Goal: Task Accomplishment & Management: Manage account settings

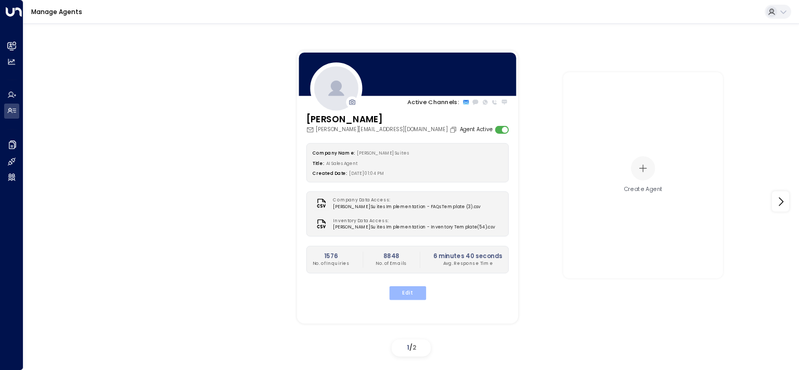
click at [405, 294] on button "Edit" at bounding box center [407, 293] width 37 height 14
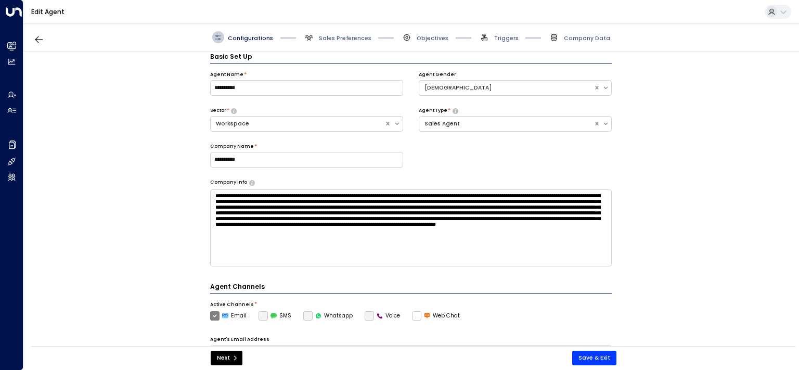
scroll to position [11, 0]
click at [338, 36] on span "Sales Preferences" at bounding box center [345, 38] width 53 height 8
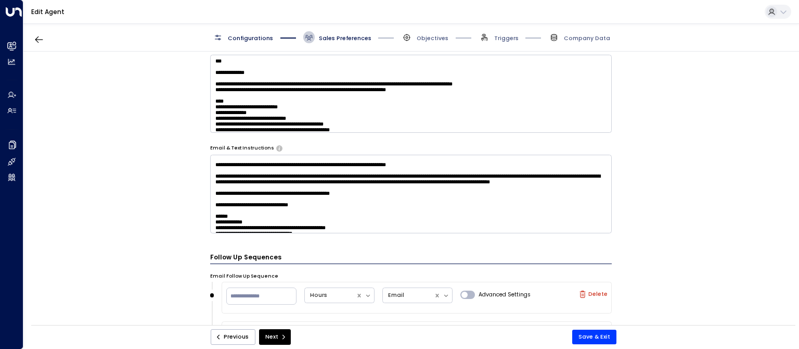
scroll to position [1018, 0]
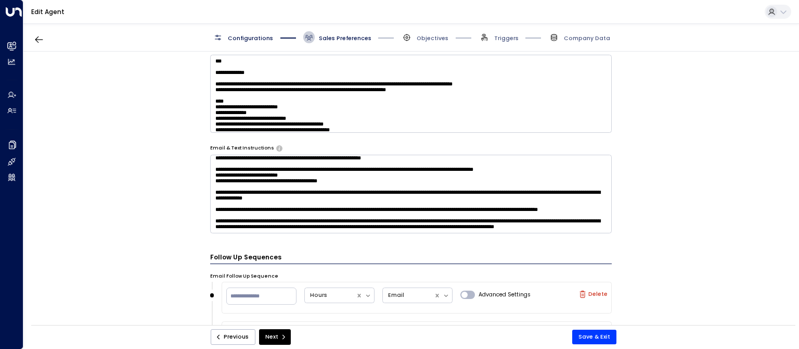
click at [418, 203] on textarea at bounding box center [411, 194] width 402 height 78
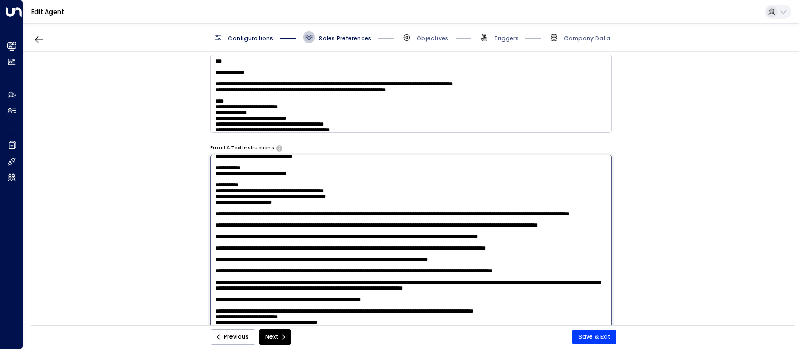
click at [531, 201] on textarea at bounding box center [411, 265] width 402 height 220
click at [438, 203] on textarea at bounding box center [411, 265] width 402 height 220
click at [453, 208] on textarea at bounding box center [411, 265] width 402 height 220
click at [471, 201] on textarea at bounding box center [411, 265] width 402 height 220
type textarea "**********"
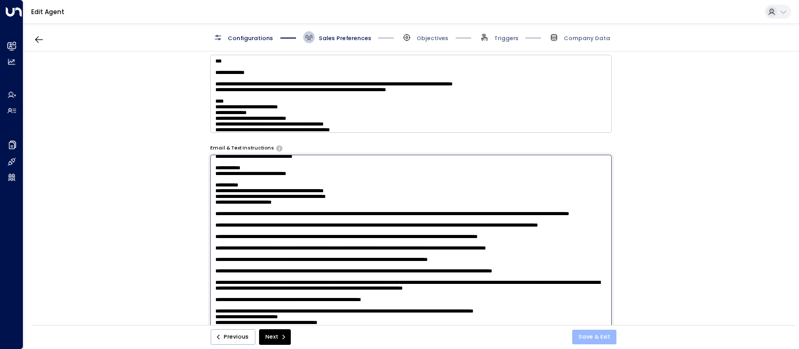
click at [590, 340] on button "Save & Exit" at bounding box center [594, 336] width 44 height 15
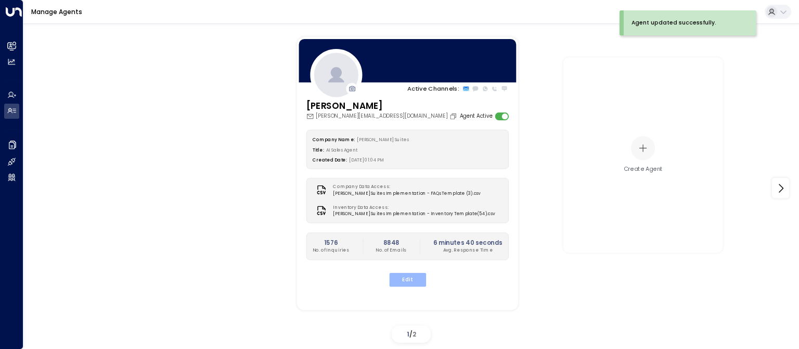
click at [404, 278] on button "Edit" at bounding box center [407, 280] width 37 height 14
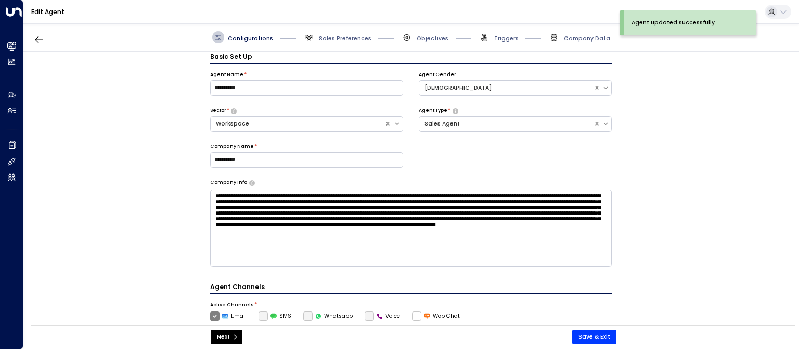
scroll to position [11, 0]
